Goal: Download file/media

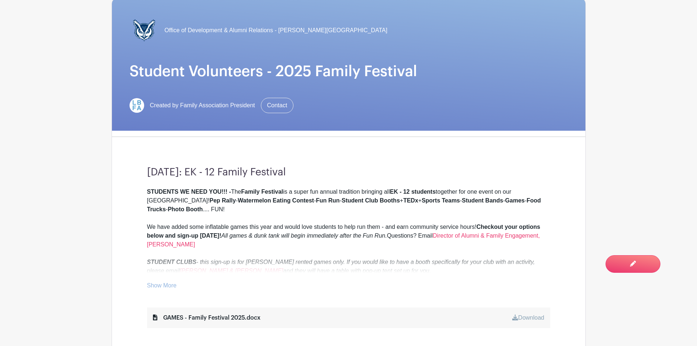
scroll to position [146, 0]
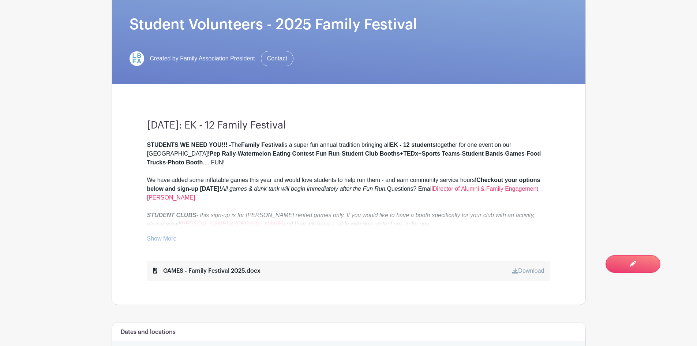
click at [161, 238] on link "Show More" at bounding box center [162, 239] width 30 height 9
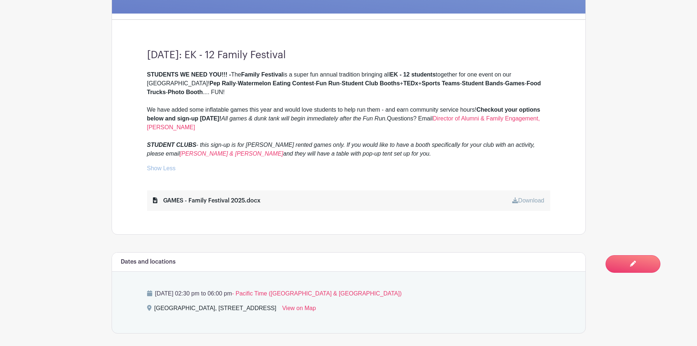
scroll to position [256, 0]
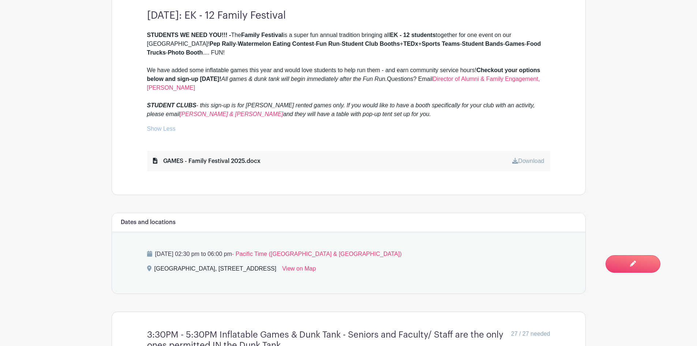
click at [217, 162] on div "GAMES - Family Festival 2025.docx" at bounding box center [207, 161] width 108 height 9
click at [523, 159] on link "Download" at bounding box center [528, 161] width 32 height 6
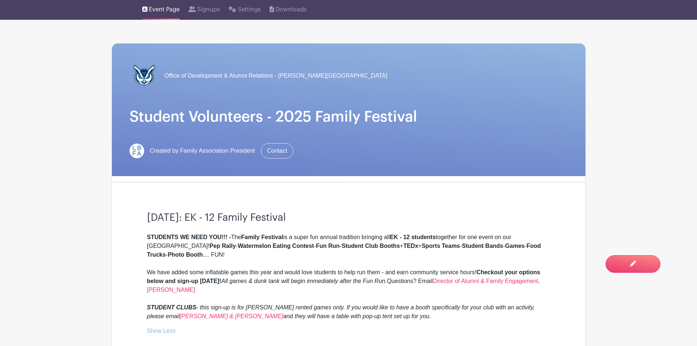
scroll to position [110, 0]
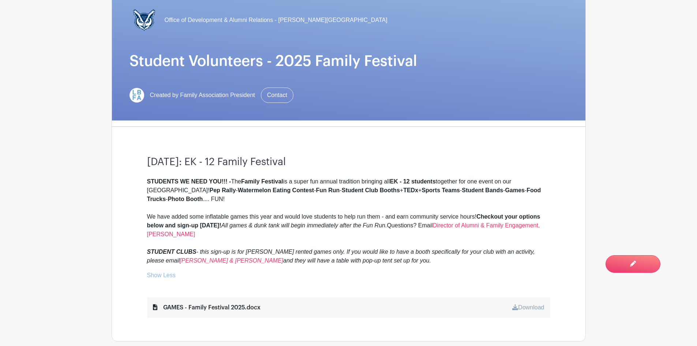
drag, startPoint x: 165, startPoint y: 279, endPoint x: 149, endPoint y: 265, distance: 20.7
click at [165, 279] on link "Show Less" at bounding box center [161, 276] width 29 height 9
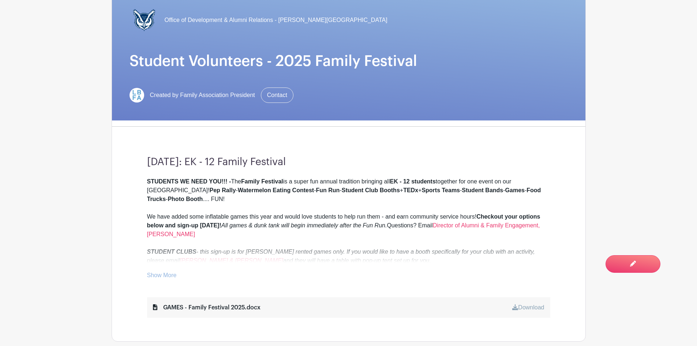
click at [161, 277] on link "Show More" at bounding box center [162, 276] width 30 height 9
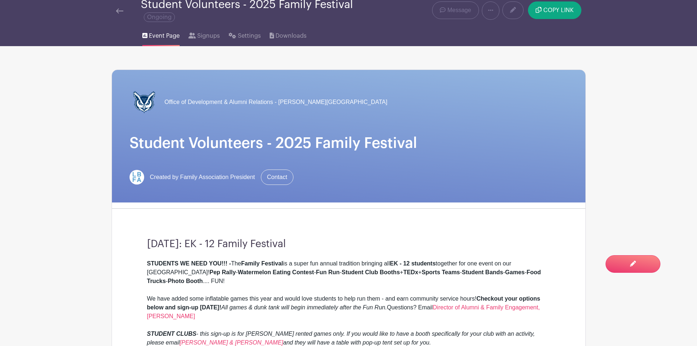
scroll to position [0, 0]
